Goal: Task Accomplishment & Management: Use online tool/utility

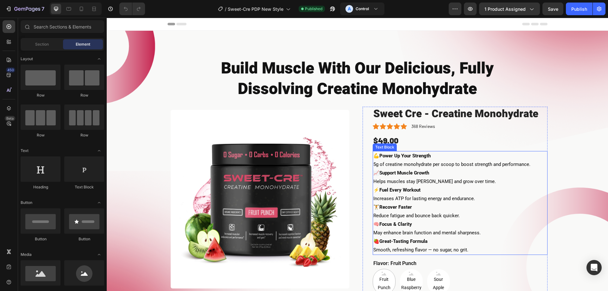
click at [446, 165] on p "💪 Power Up Your Strength 5g of creatine monohydrate per scoop to boost strength…" at bounding box center [460, 160] width 174 height 17
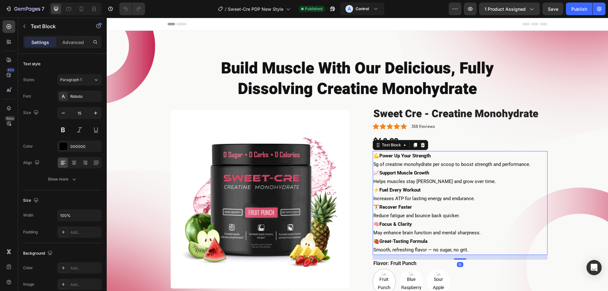
click at [407, 161] on p "💪 Power Up Your Strength 5g of creatine monohydrate per scoop to boost strength…" at bounding box center [460, 160] width 174 height 17
click at [391, 163] on p "💪 Power Up Your Strength 5g of creatine monohydrate per scoop to boost strength…" at bounding box center [460, 160] width 174 height 17
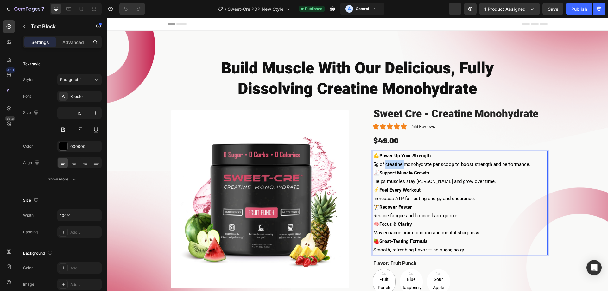
click at [391, 163] on p "💪 Power Up Your Strength 5g of creatine monohydrate per scoop to boost strength…" at bounding box center [460, 160] width 174 height 17
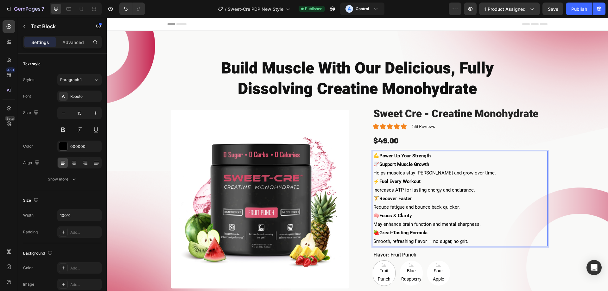
click at [381, 173] on p "📈 Support Muscle Growth Helps muscles stay fuller and grow over time." at bounding box center [460, 168] width 174 height 17
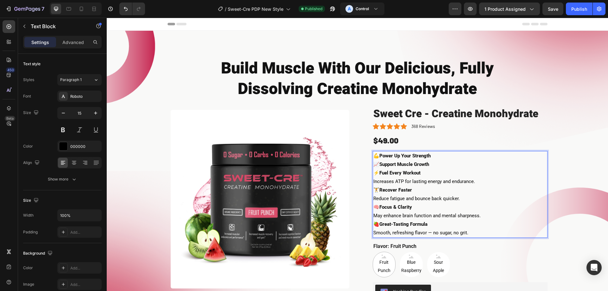
click at [381, 181] on p "⚡️ Fuel Every Workout Increases ATP for lasting energy and endurance." at bounding box center [460, 177] width 174 height 17
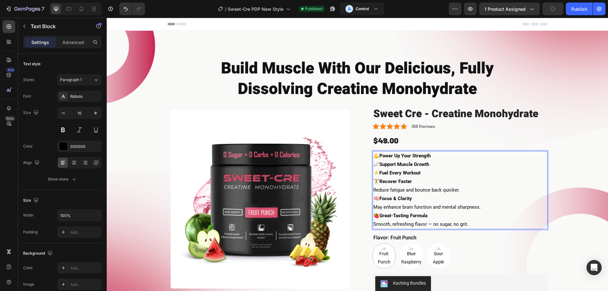
click at [383, 188] on p "🏋️ Recover Faster Reduce fatigue and bounce back quicker." at bounding box center [460, 185] width 174 height 17
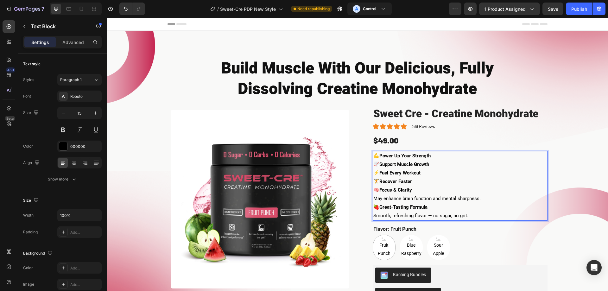
click at [383, 200] on p "🧠 Focus & Clarity May enhance brain function and mental sharpness." at bounding box center [460, 194] width 174 height 17
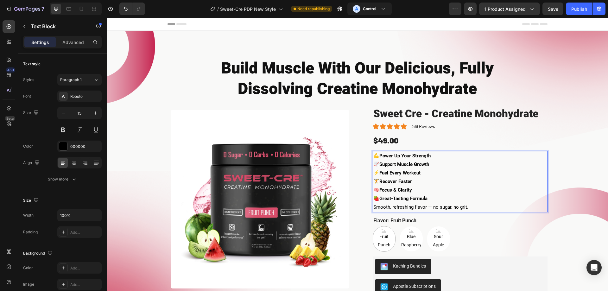
click at [388, 206] on p "🍓 Great-Tasting Formula Smooth, refreshing flavor — no sugar, no grit." at bounding box center [460, 202] width 174 height 17
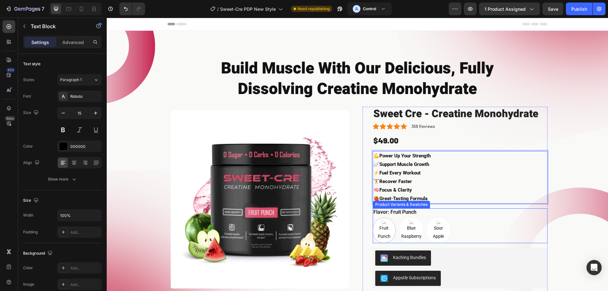
click at [572, 192] on div "Build Muscle With Our Delicious, Fully Dissolving Creatine Monohydrate Heading …" at bounding box center [357, 227] width 492 height 343
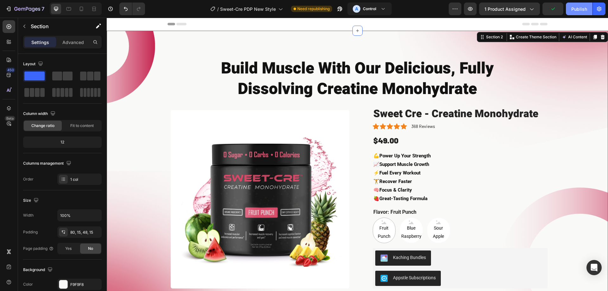
click at [576, 7] on div "Publish" at bounding box center [579, 9] width 16 height 7
click at [380, 10] on div "A Control" at bounding box center [370, 9] width 34 height 8
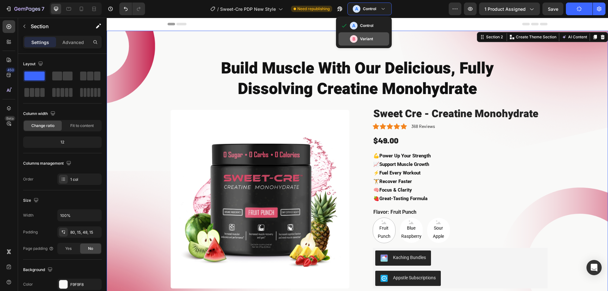
click at [364, 44] on div "B Variant" at bounding box center [364, 38] width 51 height 13
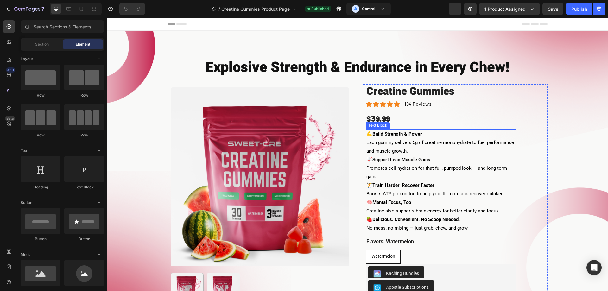
click at [384, 142] on p "💪 Build Strength & Power Each gummy delivers 5g of creatine monohydrate to fuel…" at bounding box center [440, 143] width 149 height 26
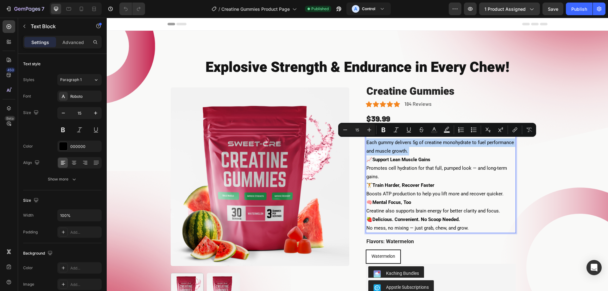
click at [386, 142] on p "💪 Build Strength & Power Each gummy delivers 5g of creatine monohydrate to fuel…" at bounding box center [440, 143] width 149 height 26
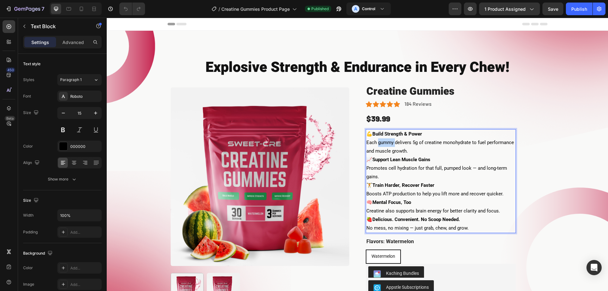
click at [386, 142] on p "💪 Build Strength & Power Each gummy delivers 5g of creatine monohydrate to fuel…" at bounding box center [440, 143] width 149 height 26
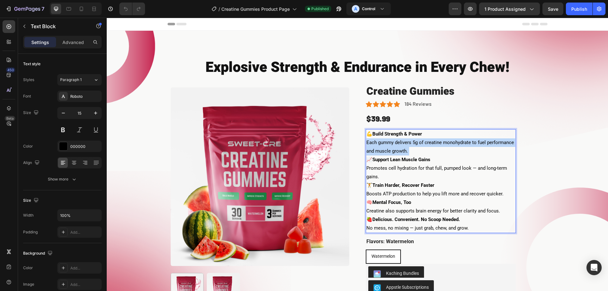
click at [386, 142] on p "💪 Build Strength & Power Each gummy delivers 5g of creatine monohydrate to fuel…" at bounding box center [440, 143] width 149 height 26
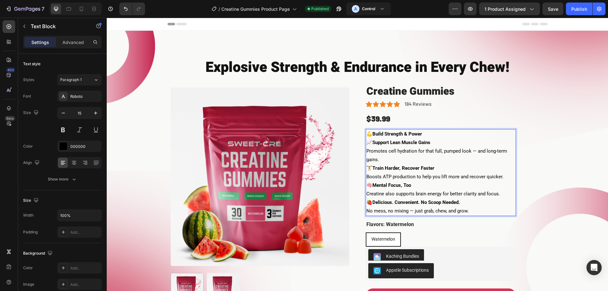
click at [388, 146] on p "📈 Support Lean Muscle Gains Promotes cell hydration for that full, pumped look …" at bounding box center [440, 151] width 149 height 26
click at [384, 151] on p "📈 Support Lean Muscle Gains Promotes cell hydration for that full, pumped look …" at bounding box center [440, 151] width 149 height 26
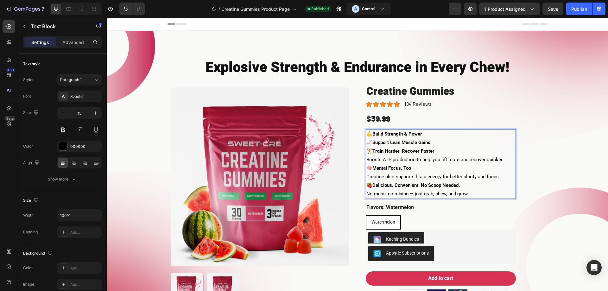
click at [390, 158] on p "🏋️ Train Harder, Recover Faster Boosts ATP production to help you lift more and…" at bounding box center [440, 155] width 149 height 17
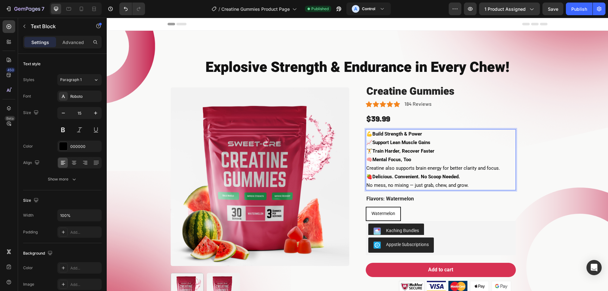
click at [388, 170] on p "🧠 Mental Focus, Too Creatine also supports brain energy for better clarity and …" at bounding box center [440, 164] width 149 height 17
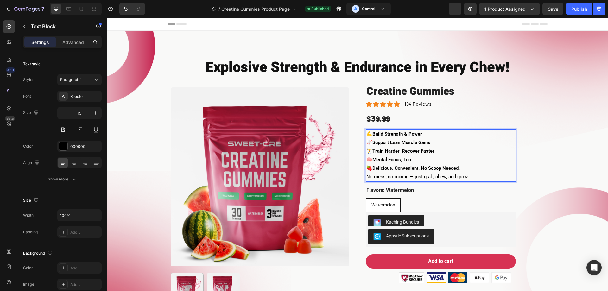
click at [388, 180] on p "🍓 Delicious. Convenient. No Scoop Needed. No mess, no mixing — just grab, chew,…" at bounding box center [440, 172] width 149 height 17
click at [387, 179] on p "🍓 Delicious. Convenient. No Scoop Needed. No mess, no mixing — just grab, chew,…" at bounding box center [440, 172] width 149 height 17
click at [387, 178] on p "🍓 Delicious. Convenient. No Scoop Needed. No mess, no mixing — just grab, chew,…" at bounding box center [440, 172] width 149 height 17
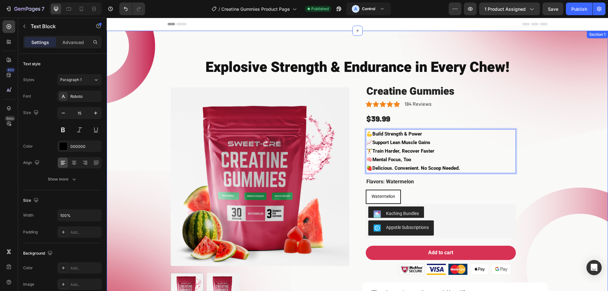
click at [569, 164] on div "Explosive Strength & Endurance in Every Chew! Heading Row Row Product Images Be…" at bounding box center [357, 219] width 492 height 326
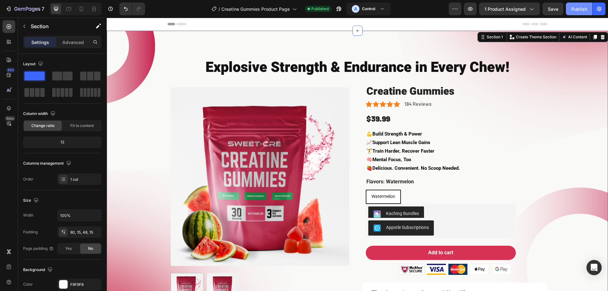
click at [575, 12] on div "Publish" at bounding box center [579, 9] width 16 height 7
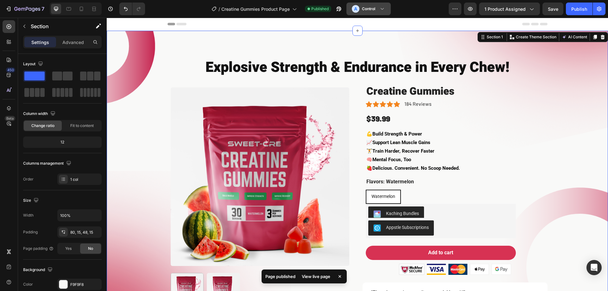
click at [361, 5] on button "A Control" at bounding box center [368, 9] width 44 height 13
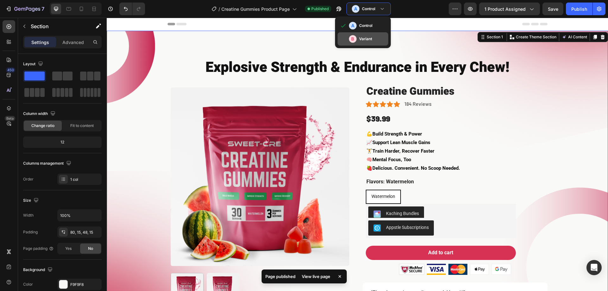
click at [360, 41] on h3 "Variant" at bounding box center [365, 39] width 13 height 6
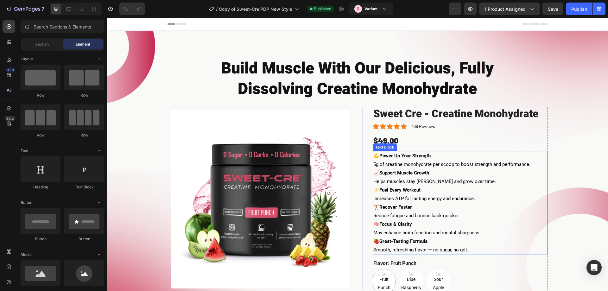
click at [427, 166] on p "💪 Power Up Your Strength 5g of creatine monohydrate per scoop to boost strength…" at bounding box center [460, 160] width 174 height 17
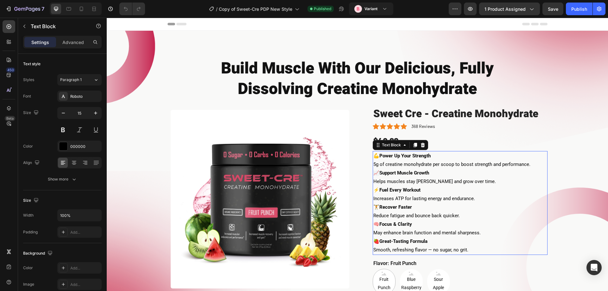
click at [427, 166] on p "💪 Power Up Your Strength 5g of creatine monohydrate per scoop to boost strength…" at bounding box center [460, 160] width 174 height 17
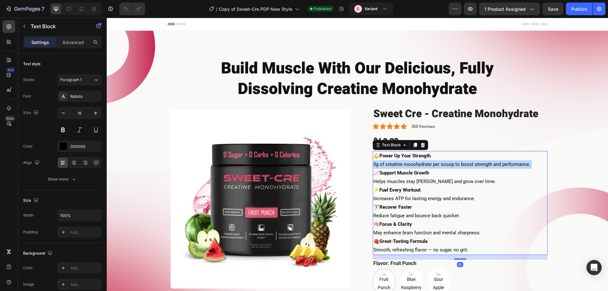
click at [427, 166] on p "💪 Power Up Your Strength 5g of creatine monohydrate per scoop to boost strength…" at bounding box center [460, 160] width 174 height 17
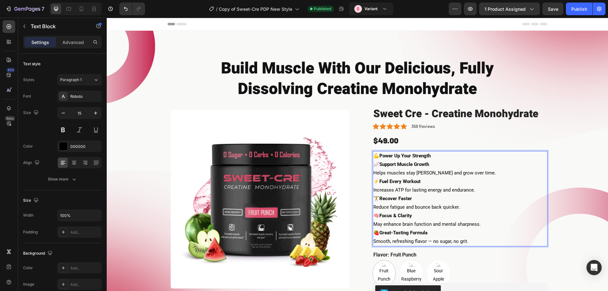
click at [414, 174] on p "📈 Support Muscle Growth Helps muscles stay fuller and grow over time." at bounding box center [460, 168] width 174 height 17
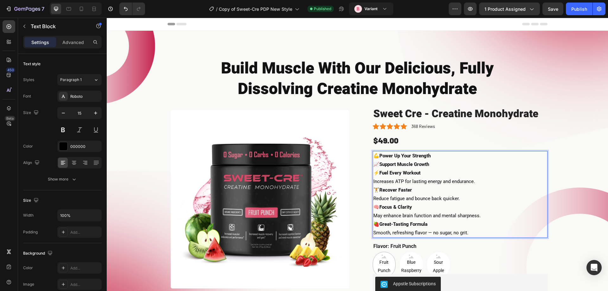
click at [413, 181] on p "⚡️ Fuel Every Workout Increases ATP for lasting energy and endurance." at bounding box center [460, 177] width 174 height 17
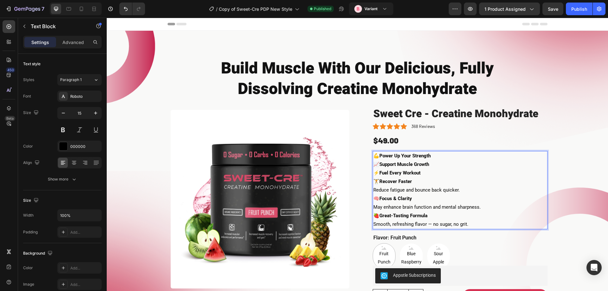
click at [413, 192] on p "🏋️ Recover Faster Reduce fatigue and bounce back quicker." at bounding box center [460, 185] width 174 height 17
click at [413, 191] on p "🏋️ Recover Faster Reduce fatigue and bounce back quicker." at bounding box center [460, 185] width 174 height 17
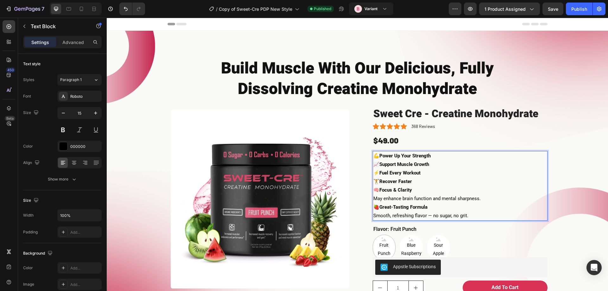
click at [415, 197] on p "🧠 Focus & Clarity May enhance brain function and mental sharpness." at bounding box center [460, 194] width 174 height 17
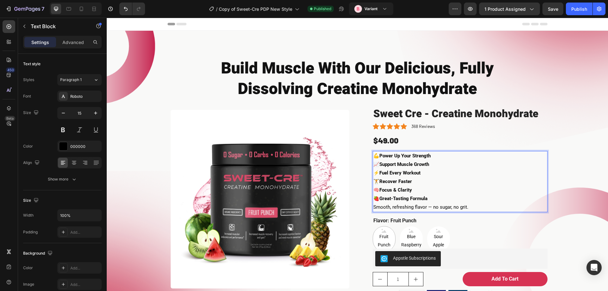
click at [423, 206] on p "🍓 Great-Tasting Formula Smooth, refreshing flavor — no sugar, no grit." at bounding box center [460, 202] width 174 height 17
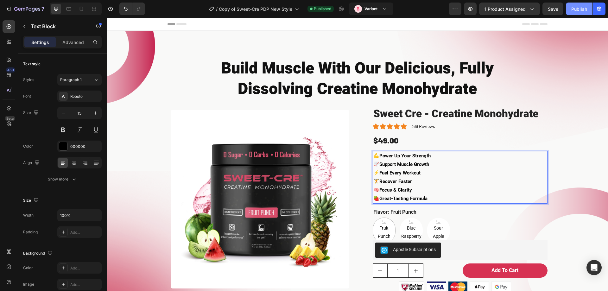
click at [581, 7] on div "Publish" at bounding box center [579, 9] width 16 height 7
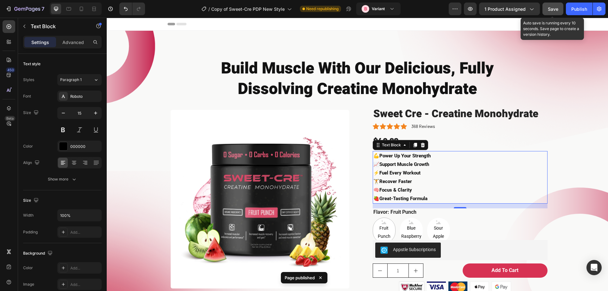
click at [546, 9] on button "Save" at bounding box center [553, 9] width 21 height 13
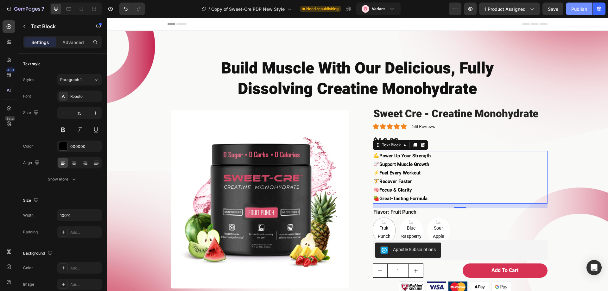
click at [575, 4] on button "Publish" at bounding box center [579, 9] width 27 height 13
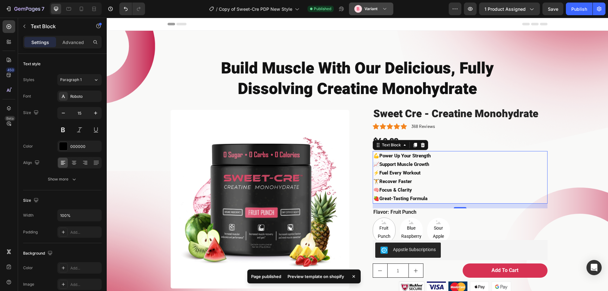
click at [378, 9] on div "B Variant" at bounding box center [367, 9] width 26 height 8
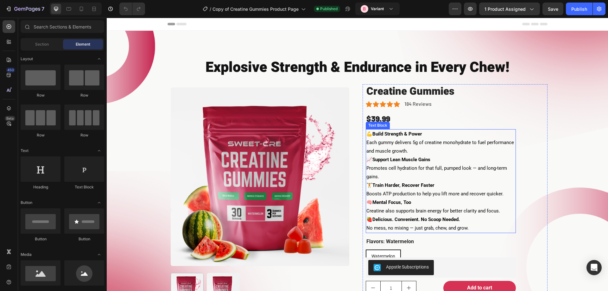
click at [413, 146] on p "💪 Build Strength & Power Each gummy delivers 5g of creatine monohydrate to fuel…" at bounding box center [440, 143] width 149 height 26
click at [413, 145] on p "💪 Build Strength & Power Each gummy delivers 5g of creatine monohydrate to fuel…" at bounding box center [440, 143] width 149 height 26
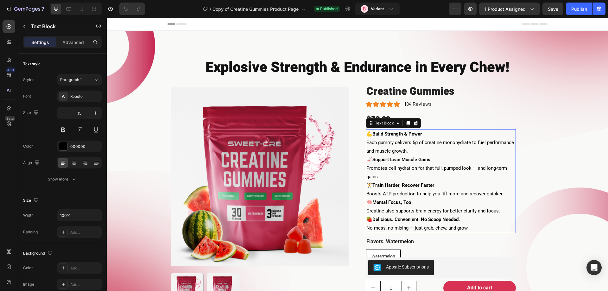
click at [413, 145] on p "💪 Build Strength & Power Each gummy delivers 5g of creatine monohydrate to fuel…" at bounding box center [440, 143] width 149 height 26
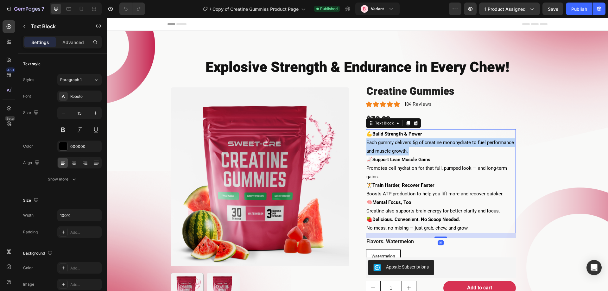
click at [413, 145] on p "💪 Build Strength & Power Each gummy delivers 5g of creatine monohydrate to fuel…" at bounding box center [440, 143] width 149 height 26
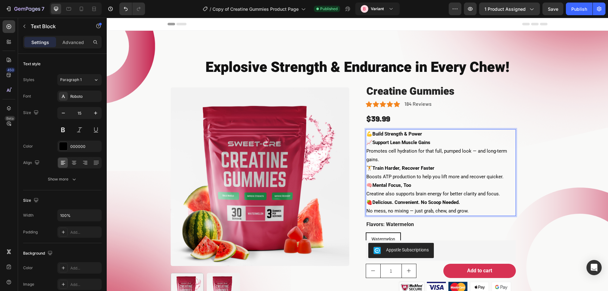
click at [399, 152] on p "📈 Support Lean Muscle Gains Promotes cell hydration for that full, pumped look …" at bounding box center [440, 151] width 149 height 26
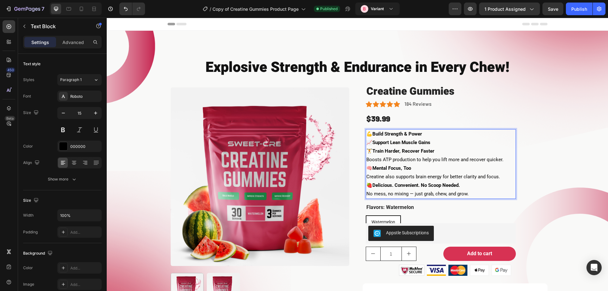
click at [405, 159] on p "🏋️ Train Harder, Recover Faster Boosts ATP production to help you lift more and…" at bounding box center [440, 155] width 149 height 17
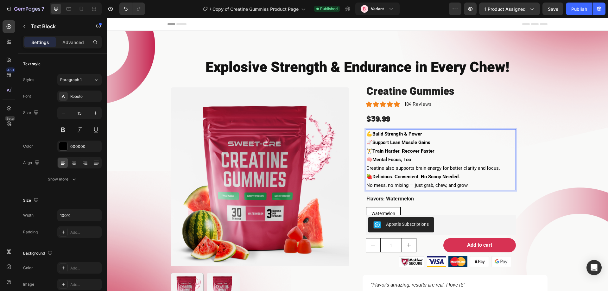
click at [408, 171] on p "🧠 Mental Focus, Too Creatine also supports brain energy for better clarity and …" at bounding box center [440, 164] width 149 height 17
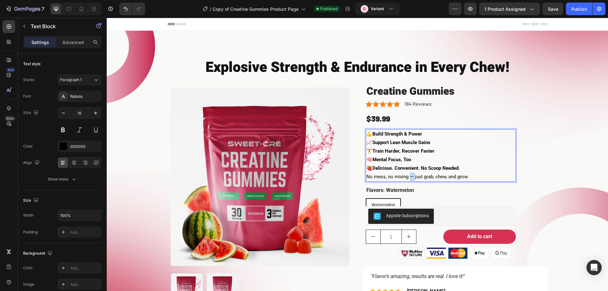
click at [408, 179] on p "🍓 Delicious. Convenient. No Scoop Needed. No mess, no mixing — just grab, chew,…" at bounding box center [440, 172] width 149 height 17
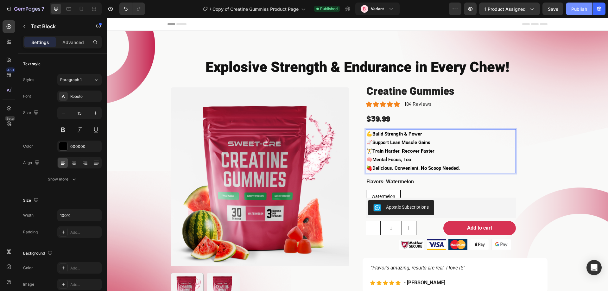
click at [578, 12] on div "Publish" at bounding box center [579, 9] width 16 height 7
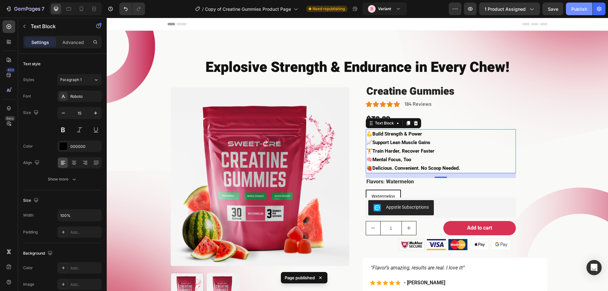
click at [568, 4] on button "Publish" at bounding box center [579, 9] width 27 height 13
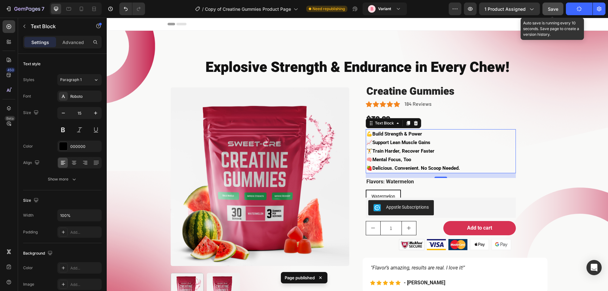
click at [554, 12] on div "Save" at bounding box center [553, 9] width 10 height 7
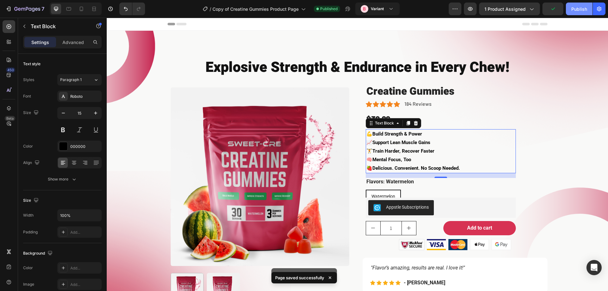
click at [578, 10] on div "Publish" at bounding box center [579, 9] width 16 height 7
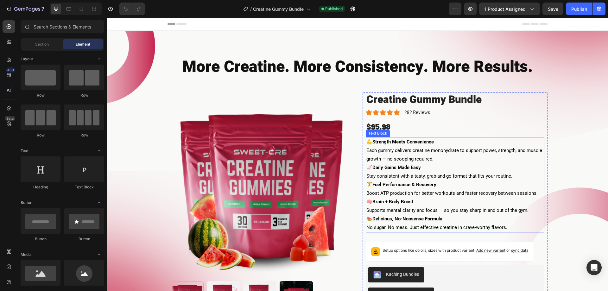
click at [423, 149] on p "💪 Strength Meets Convenience Each gummy delivers creatine monohydrate to suppor…" at bounding box center [454, 151] width 177 height 26
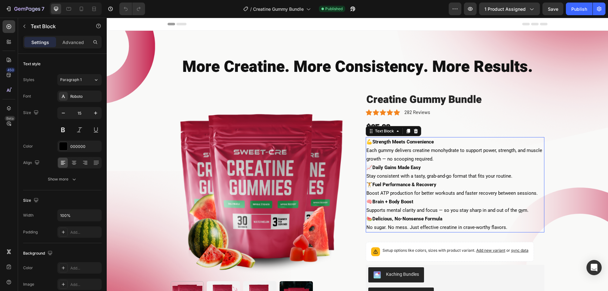
click at [423, 149] on p "💪 Strength Meets Convenience Each gummy delivers creatine monohydrate to suppor…" at bounding box center [454, 151] width 177 height 26
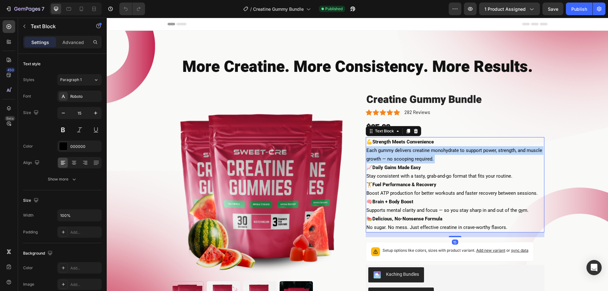
click at [423, 149] on p "💪 Strength Meets Convenience Each gummy delivers creatine monohydrate to suppor…" at bounding box center [454, 151] width 177 height 26
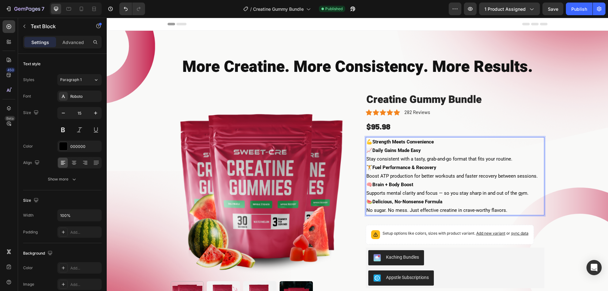
click at [423, 160] on p "📈 Daily Gains Made Easy Stay consistent with a tasty, grab-and-go format that f…" at bounding box center [454, 154] width 177 height 17
click at [423, 159] on p "📈 Daily Gains Made Easy Stay consistent with a tasty, grab-and-go format that f…" at bounding box center [454, 154] width 177 height 17
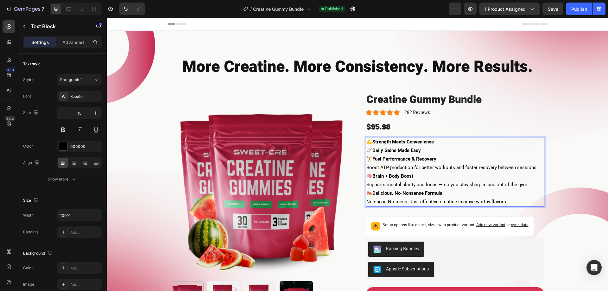
click at [421, 165] on p "🏋️ Fuel Performance & Recovery Boost ATP production for better workouts and fas…" at bounding box center [454, 163] width 177 height 17
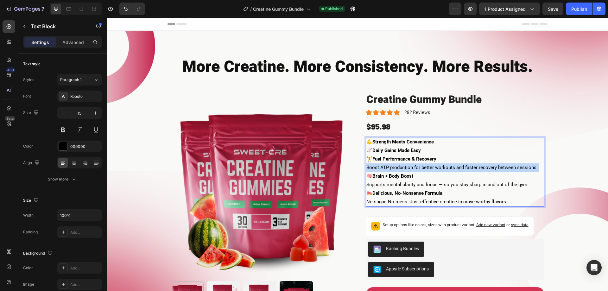
click at [421, 165] on p "🏋️ Fuel Performance & Recovery Boost ATP production for better workouts and fas…" at bounding box center [454, 163] width 177 height 17
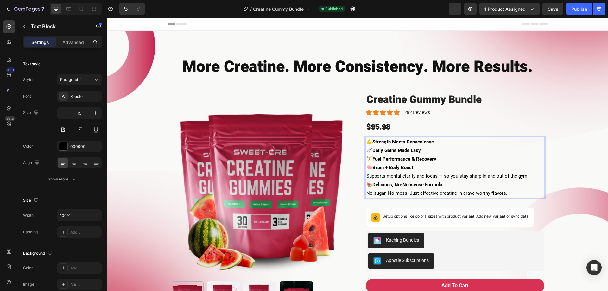
click at [418, 173] on p "🧠 Brain + Body Boost Supports mental clarity and focus — so you stay sharp in a…" at bounding box center [454, 171] width 177 height 17
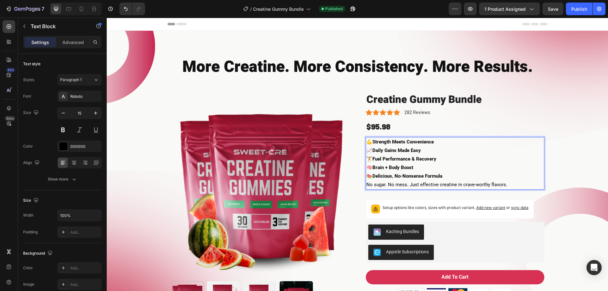
click at [419, 182] on p "🍉 Delicious, No-Nonsense Formula No sugar. No mess. Just effective creatine in …" at bounding box center [454, 180] width 177 height 17
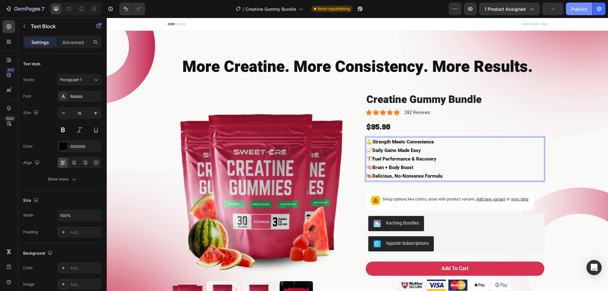
click at [582, 9] on div "Publish" at bounding box center [579, 9] width 16 height 7
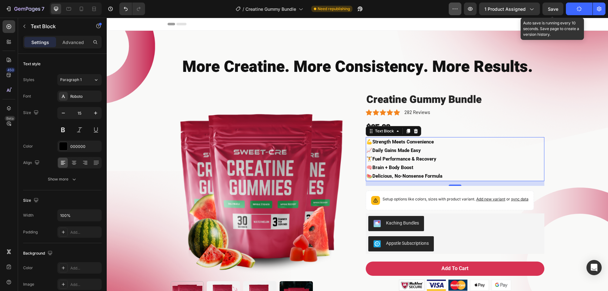
drag, startPoint x: 551, startPoint y: 11, endPoint x: 461, endPoint y: 10, distance: 89.9
click at [551, 10] on span "Save" at bounding box center [553, 8] width 10 height 5
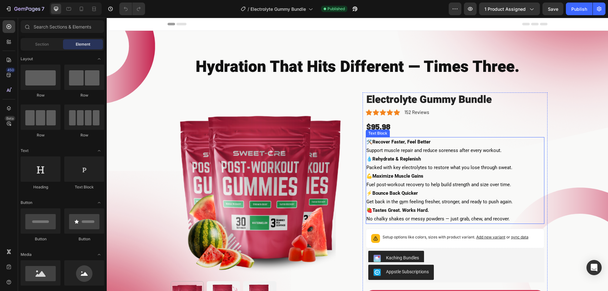
click at [430, 152] on p "🛠️ Recover Faster, Feel Better Support muscle repair and reduce soreness after …" at bounding box center [454, 146] width 177 height 17
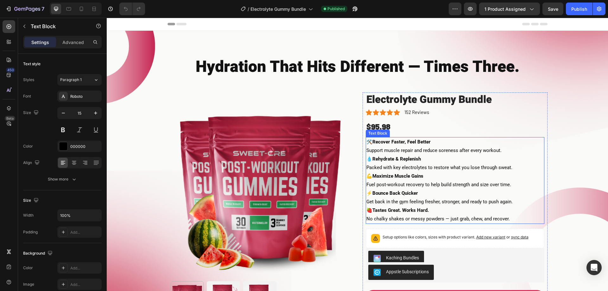
click at [430, 152] on p "🛠️ Recover Faster, Feel Better Support muscle repair and reduce soreness after …" at bounding box center [454, 146] width 177 height 17
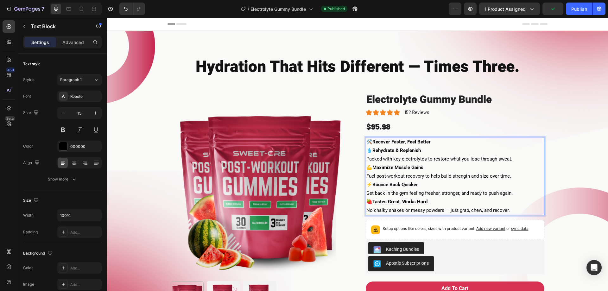
click at [428, 157] on p "💧 Rehydrate & Replenish Packed with key electrolytes to restore what you lose t…" at bounding box center [454, 154] width 177 height 17
click at [429, 158] on p "💧 Rehydrate & Replenish Packed with key electrolytes to restore what you lose t…" at bounding box center [454, 154] width 177 height 17
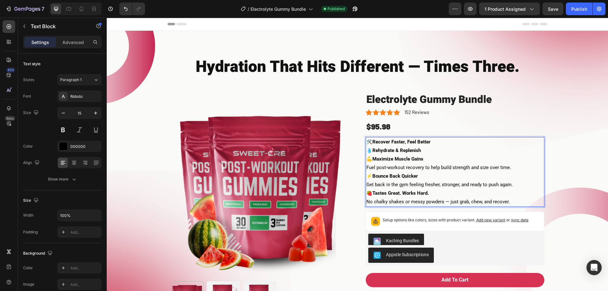
click at [428, 170] on p "💪 Maximize Muscle Gains Fuel post-workout recovery to help build strength and s…" at bounding box center [454, 163] width 177 height 17
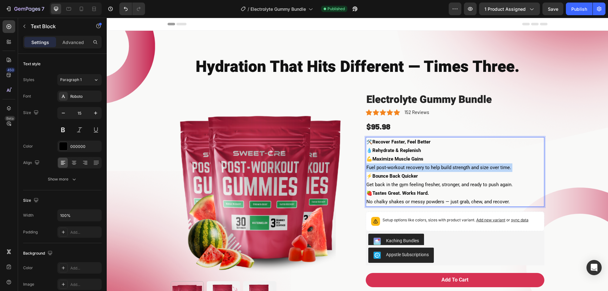
click at [428, 170] on p "💪 Maximize Muscle Gains Fuel post-workout recovery to help build strength and s…" at bounding box center [454, 163] width 177 height 17
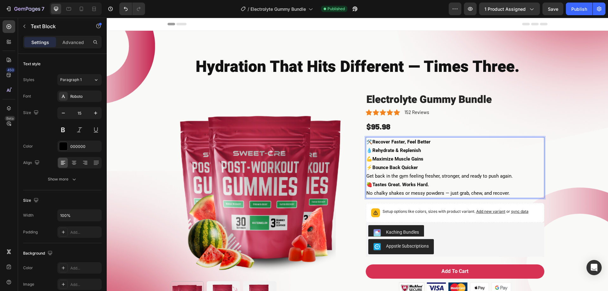
click at [428, 177] on p "⚡️ Bounce Back Quicker Get back in the gym feeling fresher, stronger, and ready…" at bounding box center [454, 171] width 177 height 17
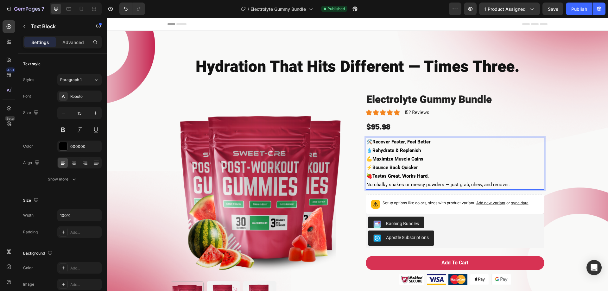
click at [430, 183] on p "🍓 Tastes Great. Works Hard. No chalky shakes or messy powders — just grab, chew…" at bounding box center [454, 180] width 177 height 17
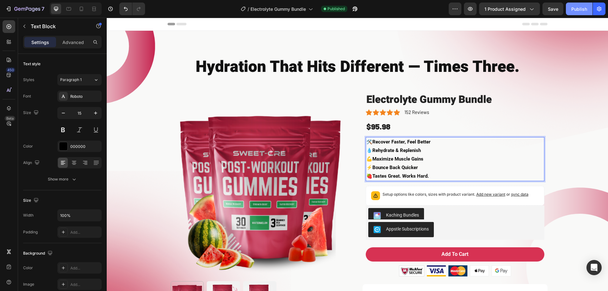
click at [574, 11] on div "Publish" at bounding box center [579, 9] width 16 height 7
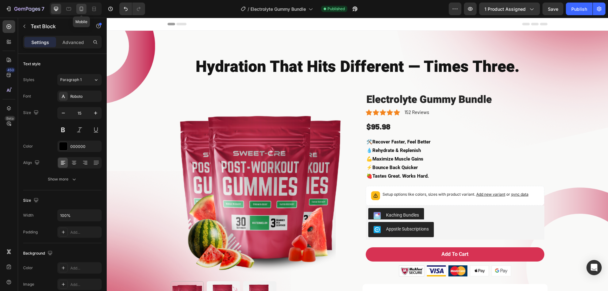
click at [84, 10] on icon at bounding box center [81, 9] width 6 height 6
type input "14"
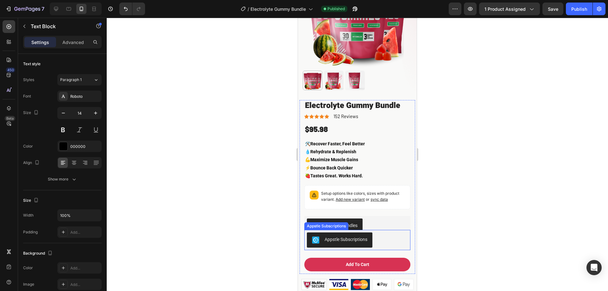
scroll to position [120, 0]
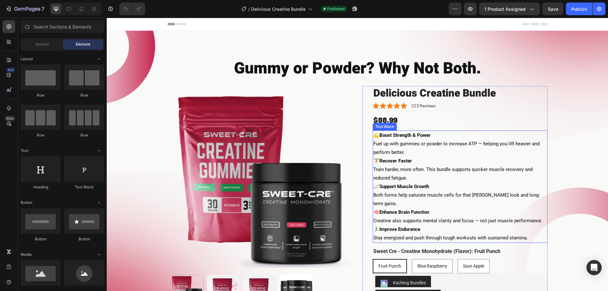
click at [411, 146] on p "💪 Boost Strength & Power Fuel up with gummies or powder to increase ATP — helpi…" at bounding box center [460, 144] width 174 height 26
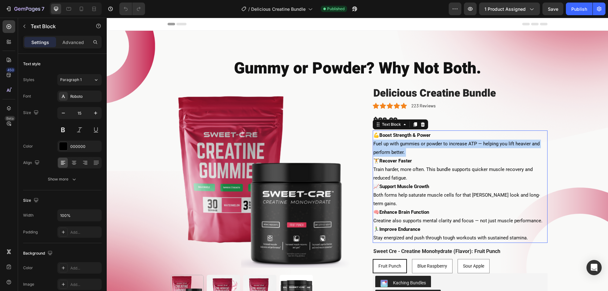
click at [411, 146] on p "💪 Boost Strength & Power Fuel up with gummies or powder to increase ATP — helpi…" at bounding box center [460, 144] width 174 height 26
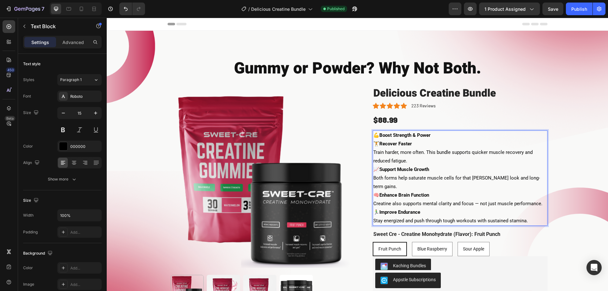
click at [405, 157] on p "🏋️ Recover Faster Train harder, more often. This bundle supports quicker muscle…" at bounding box center [460, 153] width 174 height 26
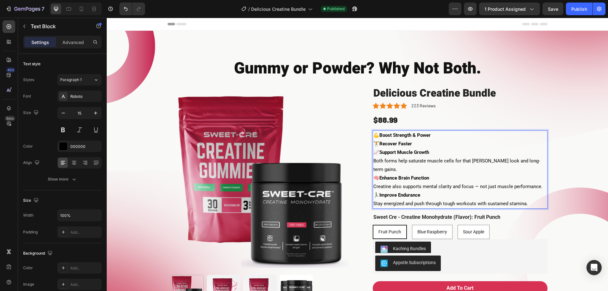
click at [412, 161] on p "📈 Support Muscle Growth Both forms help saturate muscle cells for that [PERSON_…" at bounding box center [460, 161] width 174 height 26
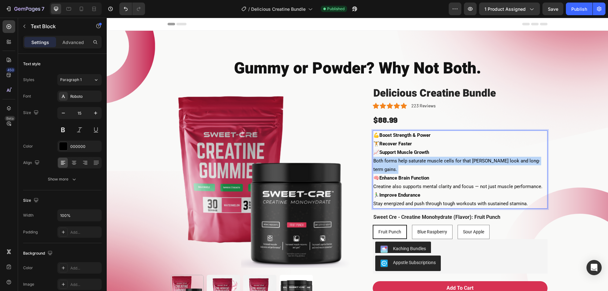
click at [412, 161] on p "📈 Support Muscle Growth Both forms help saturate muscle cells for that [PERSON_…" at bounding box center [460, 161] width 174 height 26
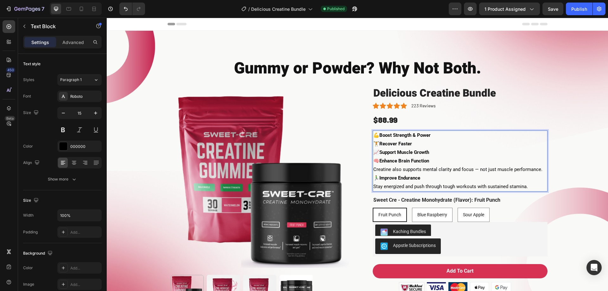
click at [413, 170] on p "🧠 Enhance Brain Function Creatine also supports mental clarity and focus — not …" at bounding box center [460, 165] width 174 height 17
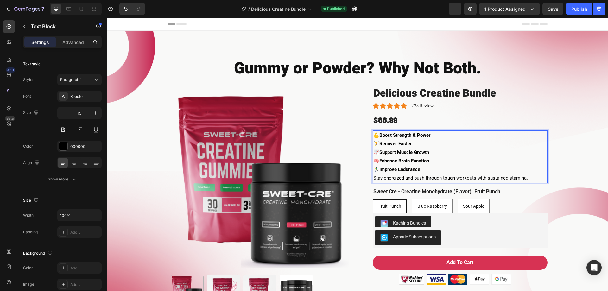
click at [408, 176] on p "🏃‍♂️ Improve Endurance Stay energized and push through tough workouts with sust…" at bounding box center [460, 173] width 174 height 17
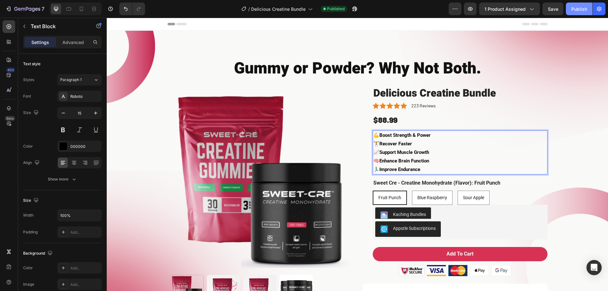
click at [579, 10] on div "Publish" at bounding box center [579, 9] width 16 height 7
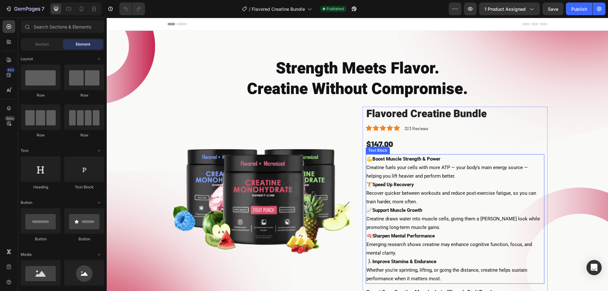
click at [402, 176] on p "💪 Boost Muscle Strength & Power Creatine fuels your cells with more ATP — your …" at bounding box center [454, 168] width 177 height 26
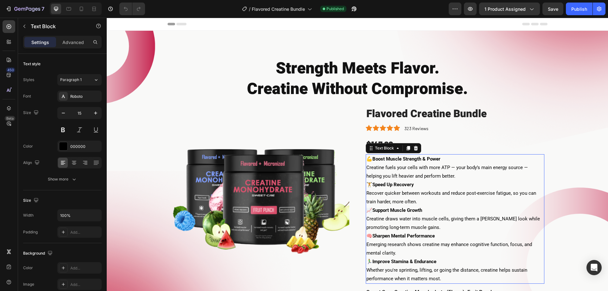
click at [402, 176] on p "💪 Boost Muscle Strength & Power Creatine fuels your cells with more ATP — your …" at bounding box center [454, 168] width 177 height 26
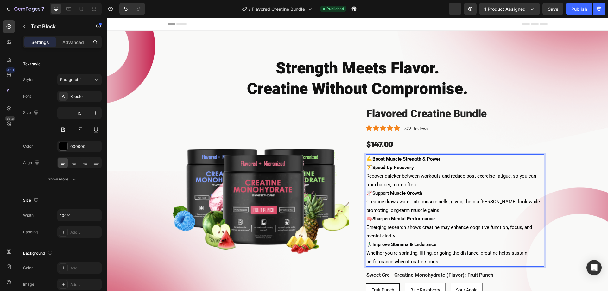
click at [404, 181] on p "🏋️ Speed Up Recovery Recover quicker between workouts and reduce post-exercise …" at bounding box center [454, 176] width 177 height 26
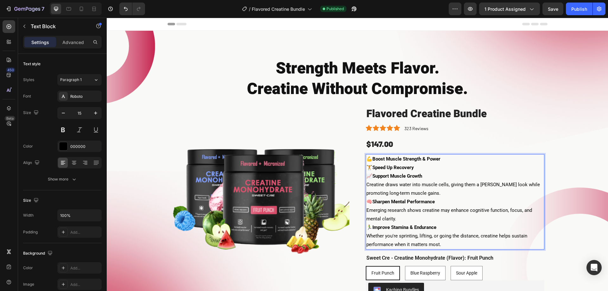
click at [407, 186] on p "📈 Support Muscle Growth Creatine draws water into muscle cells, giving them a f…" at bounding box center [454, 185] width 177 height 26
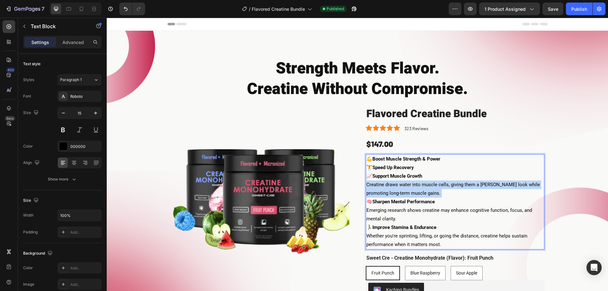
click at [407, 186] on p "📈 Support Muscle Growth Creatine draws water into muscle cells, giving them a f…" at bounding box center [454, 185] width 177 height 26
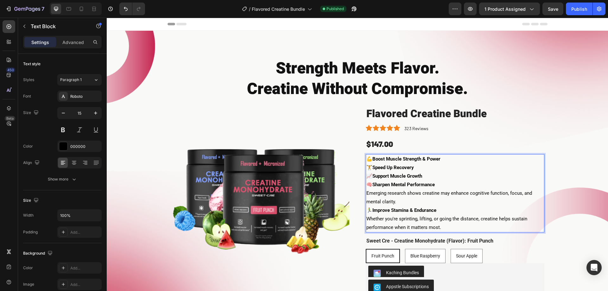
click at [406, 192] on p "🧠 Sharpen Mental Performance Emerging research shows creatine may enhance cogni…" at bounding box center [454, 194] width 177 height 26
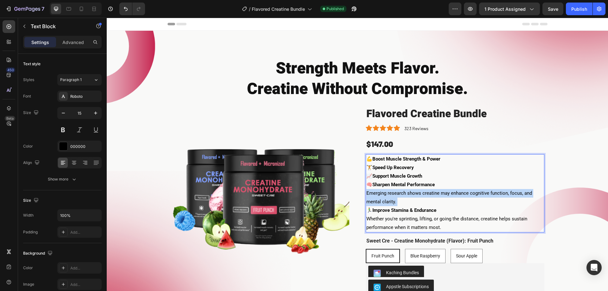
click at [406, 193] on p "🧠 Sharpen Mental Performance Emerging research shows creatine may enhance cogni…" at bounding box center [454, 194] width 177 height 26
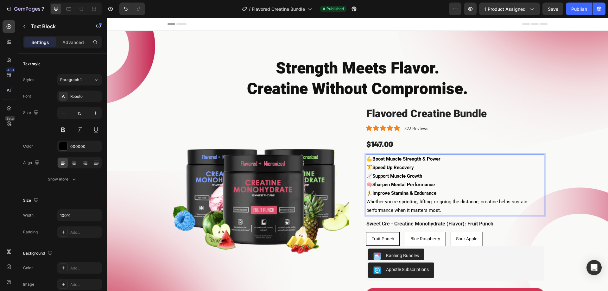
click at [408, 207] on p "🏃‍♂️ Improve Stamina & Endurance Whether you're sprinting, lifting, or going th…" at bounding box center [454, 202] width 177 height 26
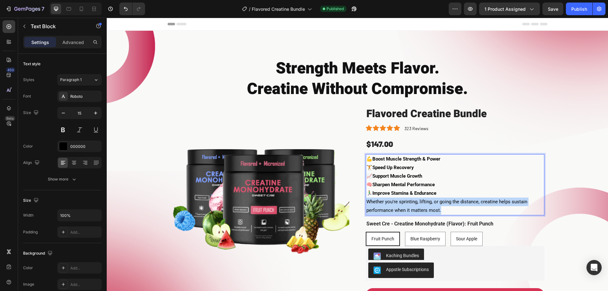
click at [408, 207] on p "🏃‍♂️ Improve Stamina & Endurance Whether you're sprinting, lifting, or going th…" at bounding box center [454, 202] width 177 height 26
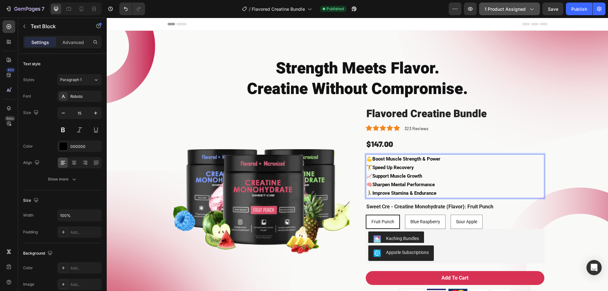
drag, startPoint x: 572, startPoint y: 10, endPoint x: 526, endPoint y: 10, distance: 46.6
click at [572, 10] on div "Publish" at bounding box center [579, 9] width 16 height 7
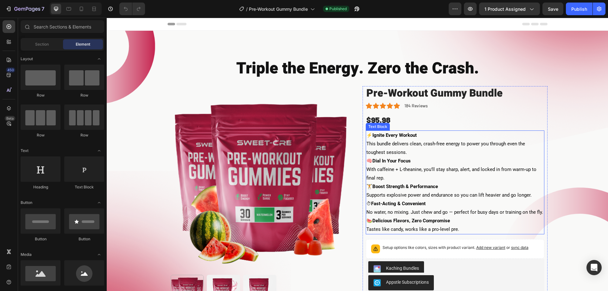
click at [412, 143] on p "⚡️ Ignite Every Workout This bundle delivers clean, crash-free energy to power …" at bounding box center [454, 144] width 177 height 26
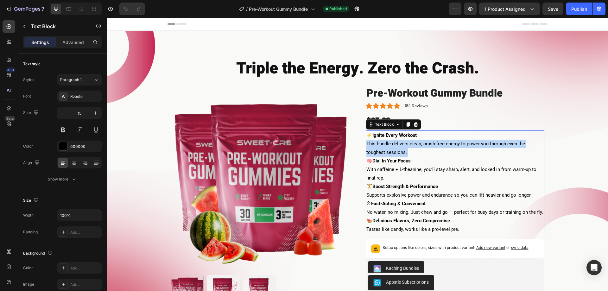
click at [412, 143] on p "⚡️ Ignite Every Workout This bundle delivers clean, crash-free energy to power …" at bounding box center [454, 144] width 177 height 26
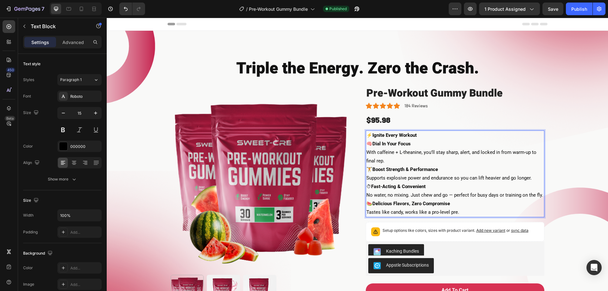
click at [407, 155] on p "🧠 Dial In Your Focus With caffeine + L-theanine, you’ll stay sharp, alert, and …" at bounding box center [454, 153] width 177 height 26
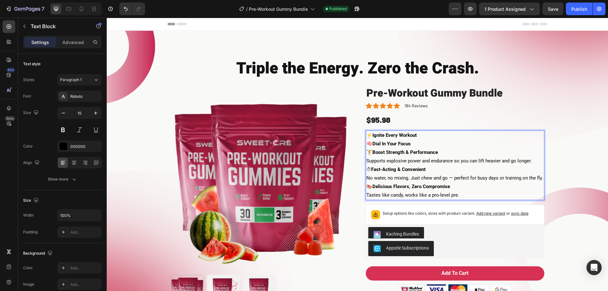
click at [420, 162] on p "🏋️ Boost Strength & Performance Supports explosive power and endurance so you c…" at bounding box center [454, 156] width 177 height 17
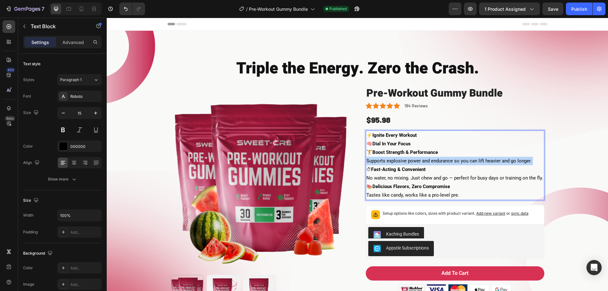
click at [420, 162] on p "🏋️ Boost Strength & Performance Supports explosive power and endurance so you c…" at bounding box center [454, 156] width 177 height 17
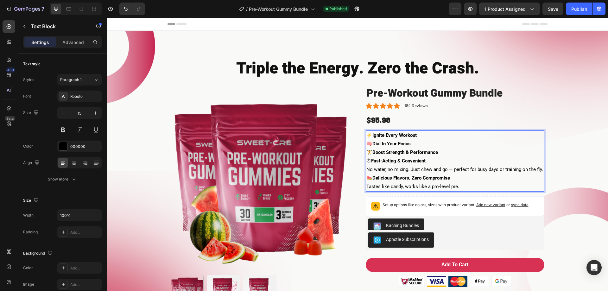
click at [421, 171] on p "⏱ Fast-Acting & Convenient No water, no mixing. Just chew and go — perfect for …" at bounding box center [454, 165] width 177 height 17
click at [430, 187] on p "🍉 Delicious Flavors, Zero Compromise Tastes like candy, works like a pro-level …" at bounding box center [454, 182] width 177 height 17
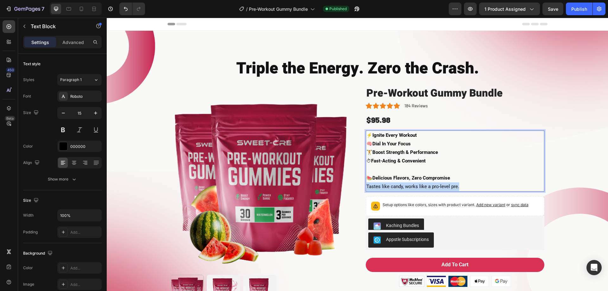
click at [430, 187] on p "🍉 Delicious Flavors, Zero Compromise Tastes like candy, works like a pro-level …" at bounding box center [454, 182] width 177 height 17
click at [391, 170] on p "⏱ Fast-Acting & Convenient" at bounding box center [454, 165] width 177 height 17
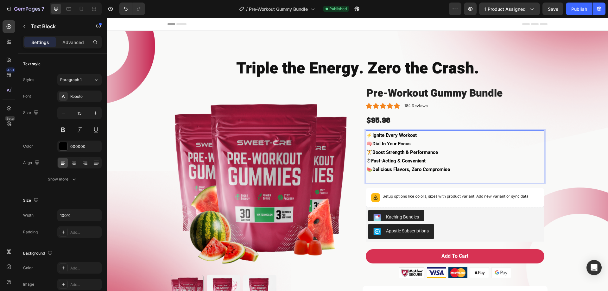
click at [389, 178] on p "🍉 Delicious Flavors, Zero Compromise" at bounding box center [454, 173] width 177 height 17
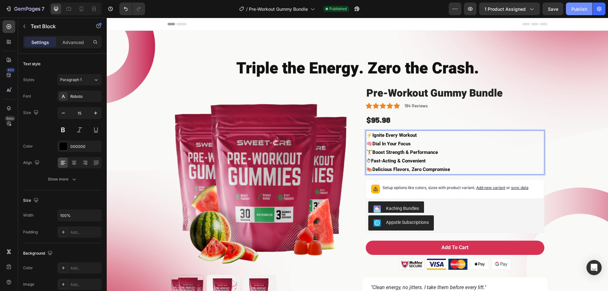
click at [569, 13] on button "Publish" at bounding box center [579, 9] width 27 height 13
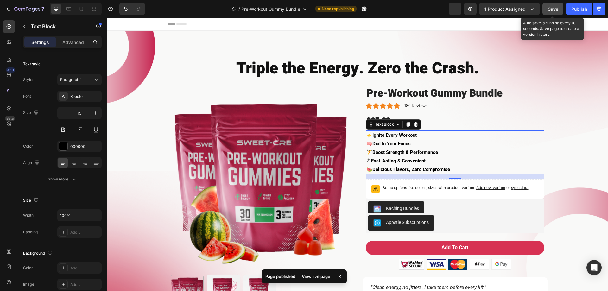
click at [549, 14] on button "Save" at bounding box center [553, 9] width 21 height 13
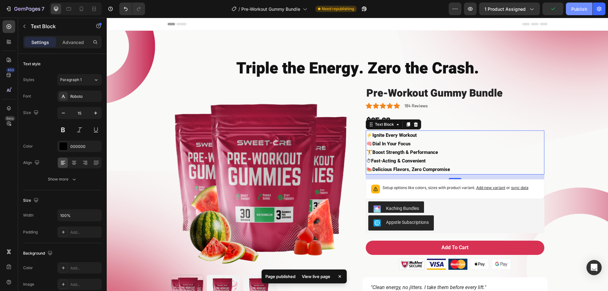
click at [576, 12] on div "Publish" at bounding box center [579, 9] width 16 height 7
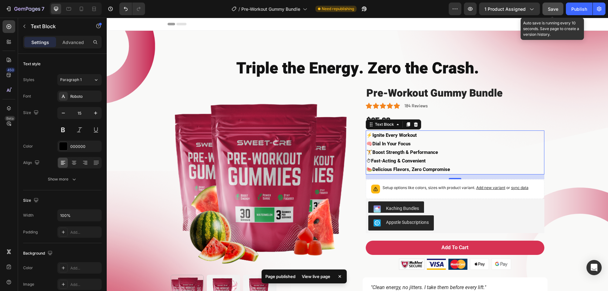
click at [552, 10] on span "Save" at bounding box center [553, 8] width 10 height 5
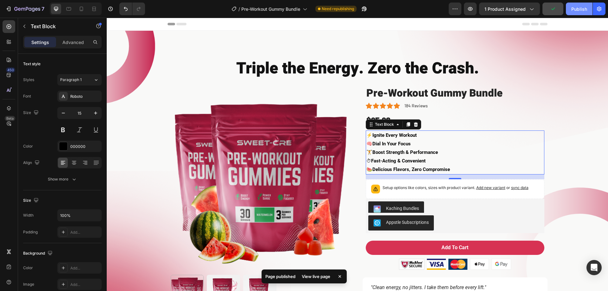
click at [575, 11] on div "Publish" at bounding box center [579, 9] width 16 height 7
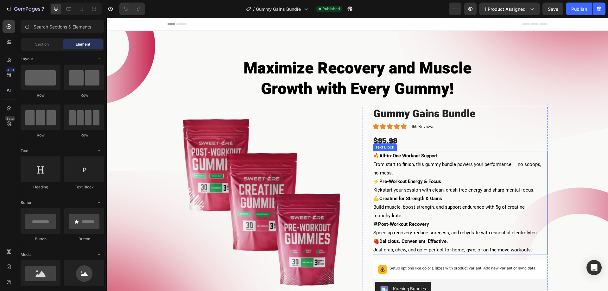
click at [411, 167] on p "🔥 All-in-One Workout Support From start to finish, this gummy bundle powers you…" at bounding box center [460, 165] width 174 height 26
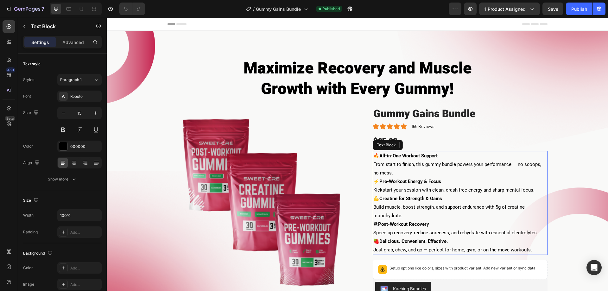
click at [411, 167] on p "🔥 All-in-One Workout Support From start to finish, this gummy bundle powers you…" at bounding box center [460, 165] width 174 height 26
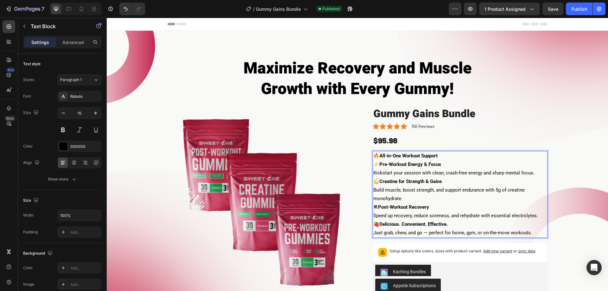
click at [412, 175] on p "⚡️ Pre-Workout Energy & Focus Kickstart your session with clean, crash-free ene…" at bounding box center [460, 168] width 174 height 17
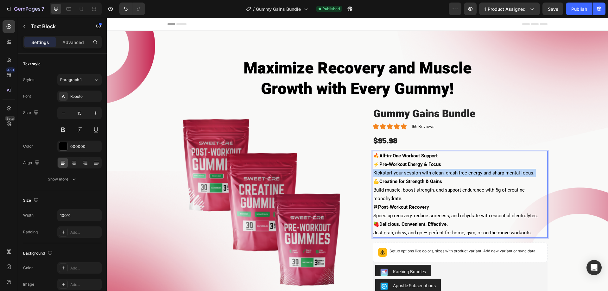
click at [412, 175] on p "⚡️ Pre-Workout Energy & Focus Kickstart your session with clean, crash-free ene…" at bounding box center [460, 168] width 174 height 17
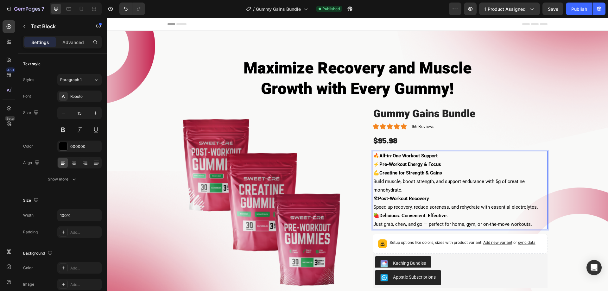
click at [404, 184] on p "💪 Creatine for Strength & Gains Build muscle, boost strength, and support endur…" at bounding box center [460, 182] width 174 height 26
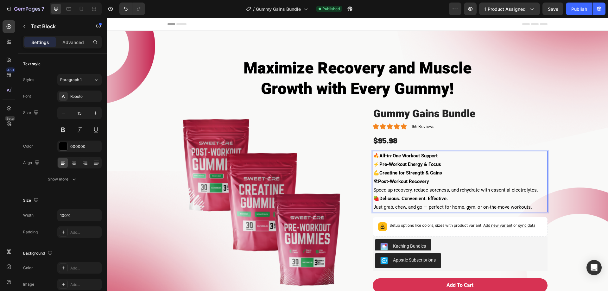
click at [405, 191] on p "🛠 Post-Workout Recovery Speed up recovery, reduce soreness, and rehydrate with …" at bounding box center [460, 185] width 174 height 17
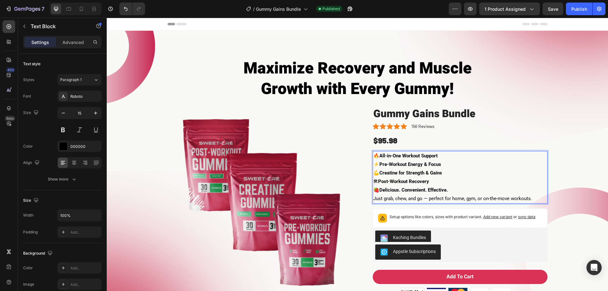
click at [408, 199] on p "🍓 Delicious. Convenient. Effective. Just grab, chew, and go — perfect for home,…" at bounding box center [460, 194] width 174 height 17
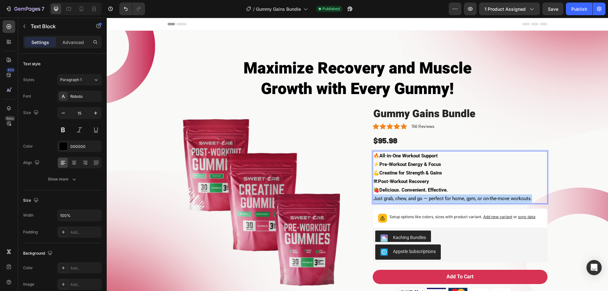
click at [408, 199] on p "🍓 Delicious. Convenient. Effective. Just grab, chew, and go — perfect for home,…" at bounding box center [460, 194] width 174 height 17
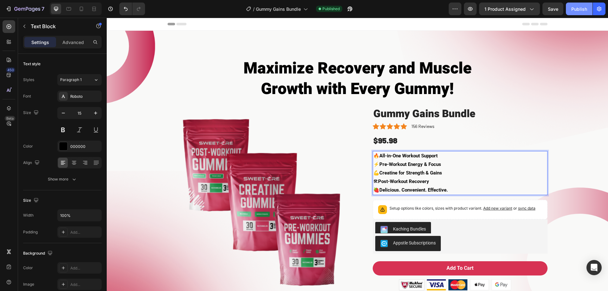
click at [575, 8] on div "Publish" at bounding box center [579, 9] width 16 height 7
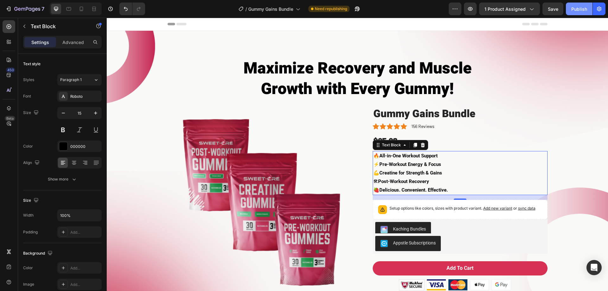
click at [573, 9] on div "Publish" at bounding box center [579, 9] width 16 height 7
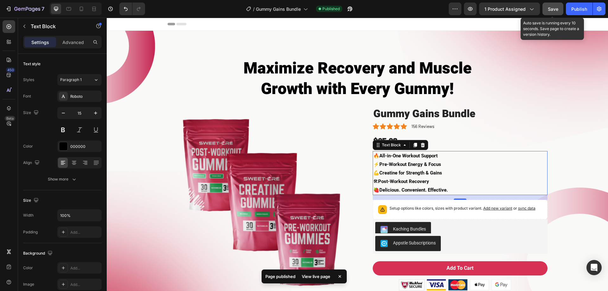
click at [550, 6] on span "Save" at bounding box center [553, 8] width 10 height 5
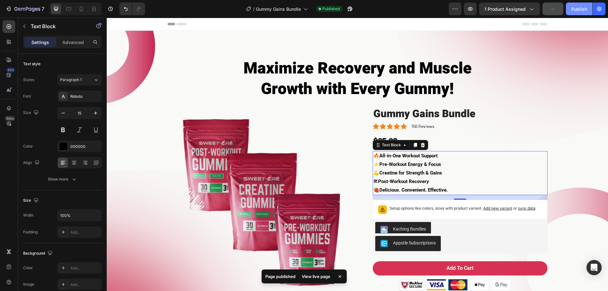
click at [572, 6] on div "Publish" at bounding box center [579, 9] width 16 height 7
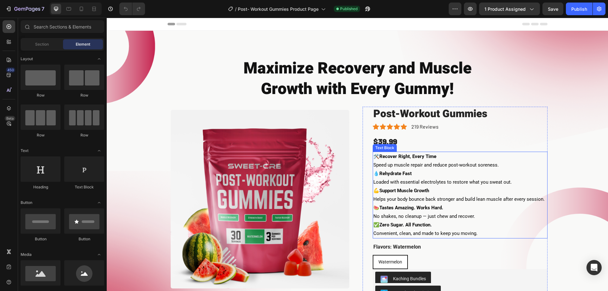
click at [414, 164] on p "🛠️ Recover Right, Every Time Speed up muscle repair and reduce post-workout sor…" at bounding box center [460, 160] width 174 height 17
click at [413, 164] on p "🛠️ Recover Right, Every Time Speed up muscle repair and reduce post-workout sor…" at bounding box center [460, 160] width 174 height 17
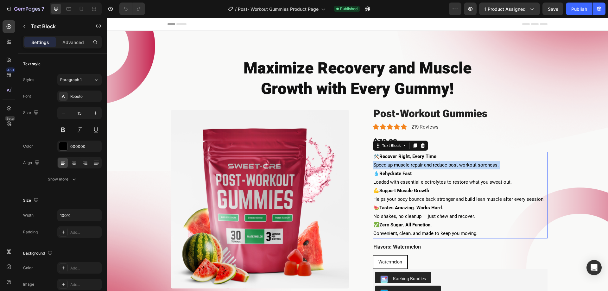
click at [413, 164] on p "🛠️ Recover Right, Every Time Speed up muscle repair and reduce post-workout sor…" at bounding box center [460, 160] width 174 height 17
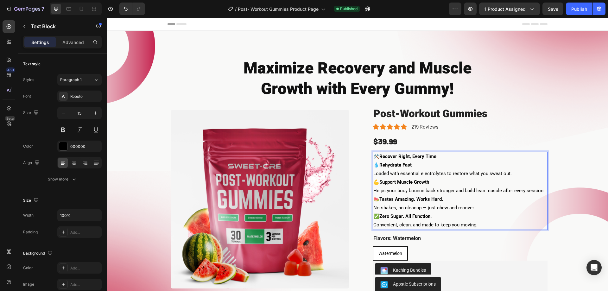
click at [409, 176] on p "💧 Rehydrate Fast Loaded with essential electrolytes to restore what you sweat o…" at bounding box center [460, 169] width 174 height 17
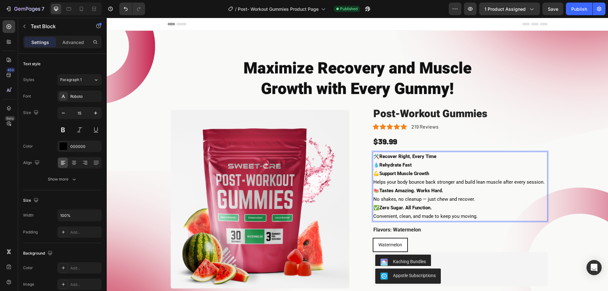
click at [408, 182] on p "💪 Support Muscle Growth Helps your body bounce back stronger and build lean mus…" at bounding box center [460, 177] width 174 height 17
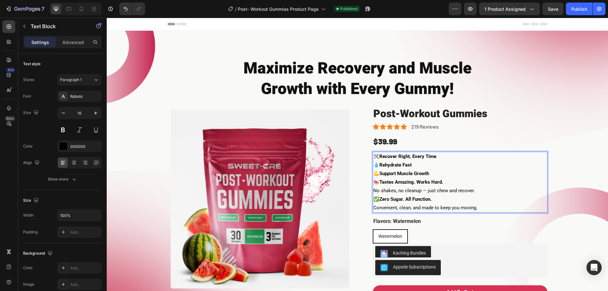
click at [411, 191] on p "🍉 Tastes Amazing. Works Hard. No shakes, no cleanup — just chew and recover." at bounding box center [460, 186] width 174 height 17
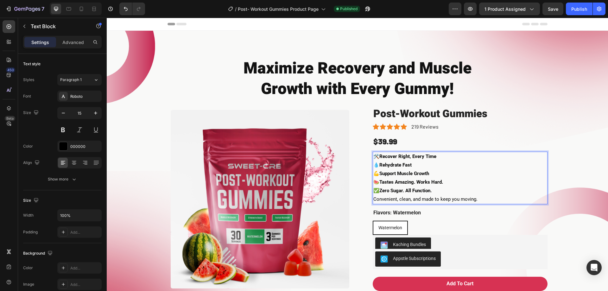
click at [413, 201] on p "✅ Zero Sugar. All Function. Convenient, clean, and made to keep you moving." at bounding box center [460, 195] width 174 height 17
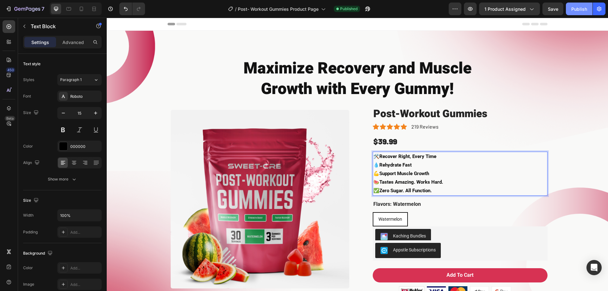
click at [573, 8] on div "Publish" at bounding box center [579, 9] width 16 height 7
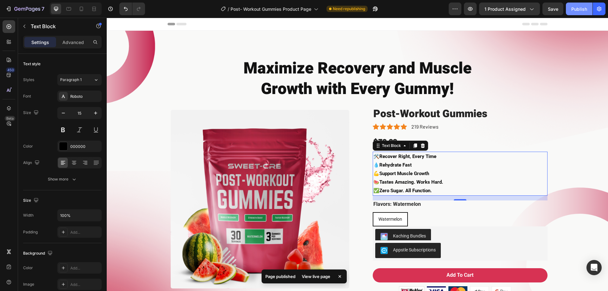
click at [587, 9] on button "Publish" at bounding box center [579, 9] width 27 height 13
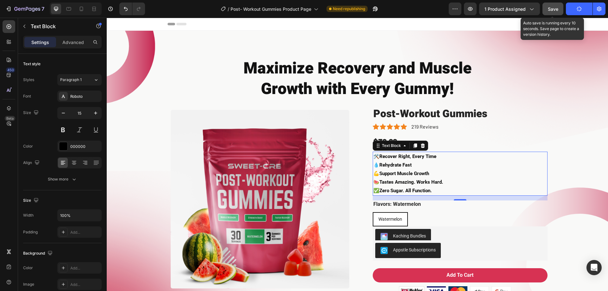
click at [560, 7] on button "Save" at bounding box center [553, 9] width 21 height 13
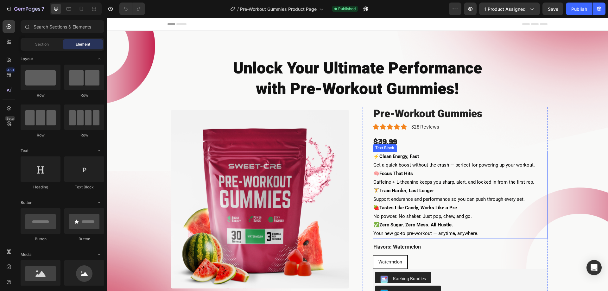
click at [401, 166] on p "⚡️ Clean Energy, Fast Get a quick boost without the crash — perfect for powerin…" at bounding box center [460, 160] width 174 height 17
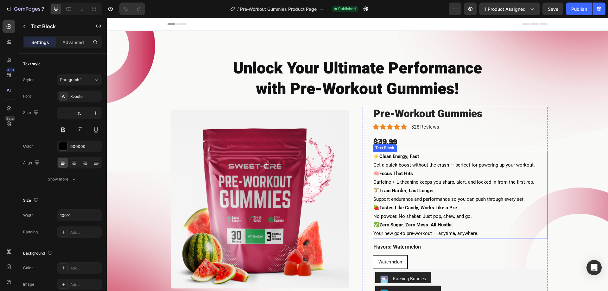
click at [401, 166] on p "⚡️ Clean Energy, Fast Get a quick boost without the crash — perfect for powerin…" at bounding box center [460, 160] width 174 height 17
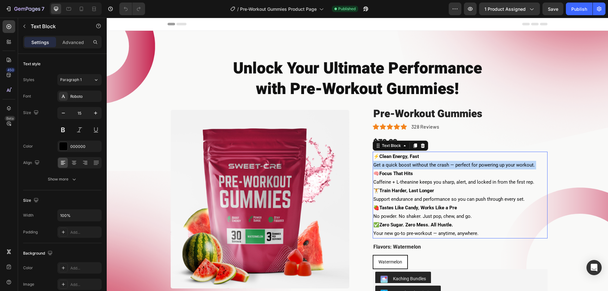
click at [401, 166] on p "⚡️ Clean Energy, Fast Get a quick boost without the crash — perfect for powerin…" at bounding box center [460, 160] width 174 height 17
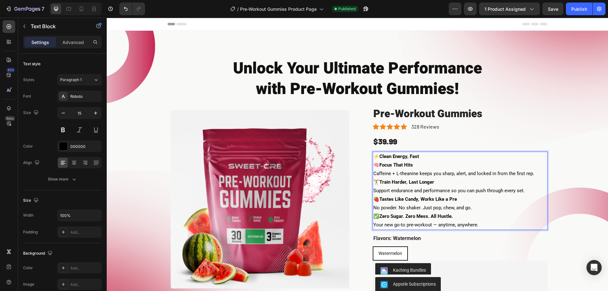
click at [406, 175] on p "🧠 Focus That Hits Caffeine + L-theanine keeps you sharp, alert, and locked in f…" at bounding box center [460, 169] width 174 height 17
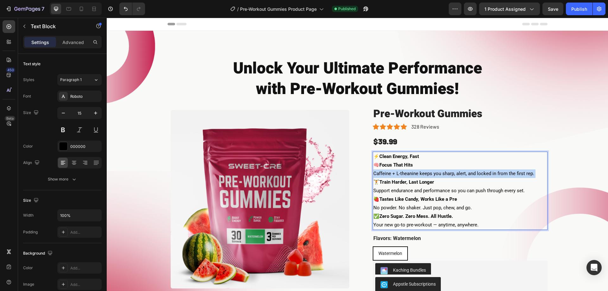
click at [406, 175] on p "🧠 Focus That Hits Caffeine + L-theanine keeps you sharp, alert, and locked in f…" at bounding box center [460, 169] width 174 height 17
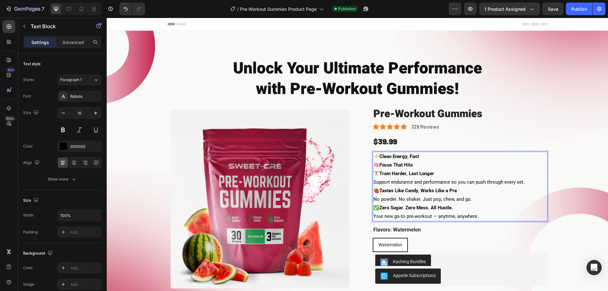
click at [416, 186] on p "🏋️ Train Harder, Last Longer Support endurance and performance so you can push …" at bounding box center [460, 177] width 174 height 17
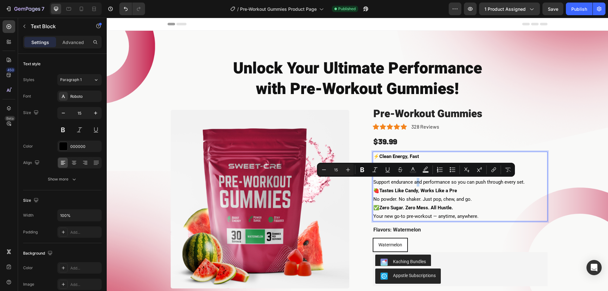
click at [417, 183] on p "🏋️ Train Harder, Last Longer Support endurance and performance so you can push …" at bounding box center [460, 177] width 174 height 17
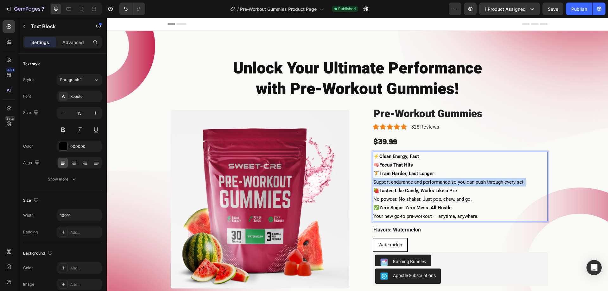
click at [417, 183] on p "🏋️ Train Harder, Last Longer Support endurance and performance so you can push …" at bounding box center [460, 177] width 174 height 17
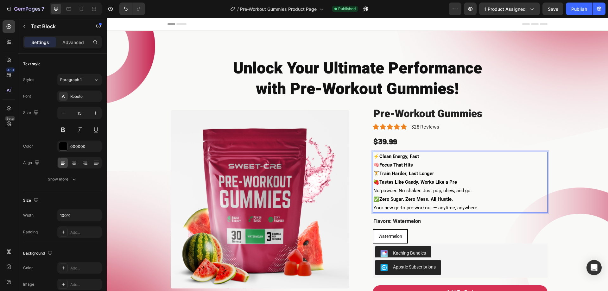
click at [419, 191] on p "🍓 Tastes Like Candy, Works Like a Pre No powder. No shaker. Just pop, chew, and…" at bounding box center [460, 186] width 174 height 17
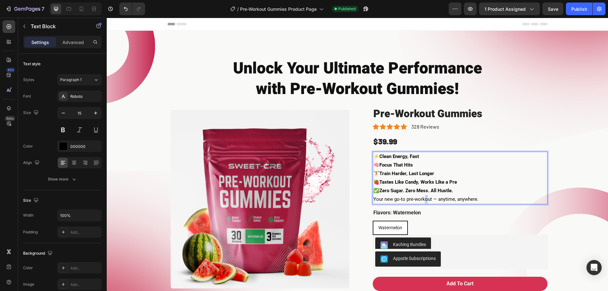
click at [423, 197] on p "✅ Zero Sugar. Zero Mess. All Hustle. Your new go-to pre-workout — anytime, anyw…" at bounding box center [460, 195] width 174 height 17
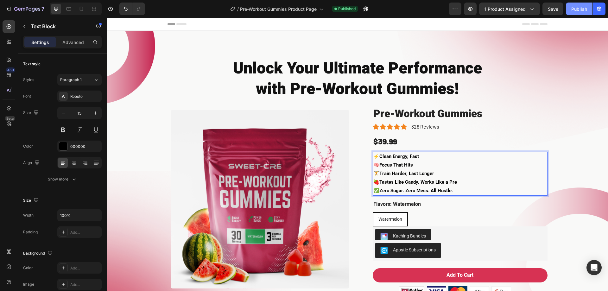
click at [573, 13] on button "Publish" at bounding box center [579, 9] width 27 height 13
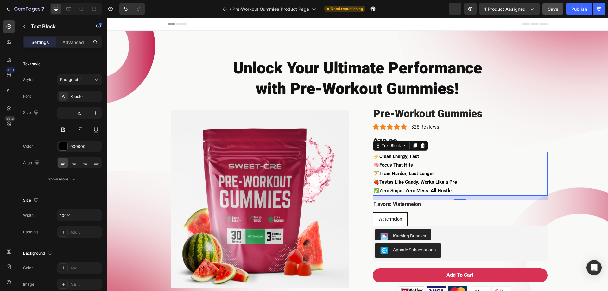
click at [560, 8] on button "Save" at bounding box center [553, 9] width 21 height 13
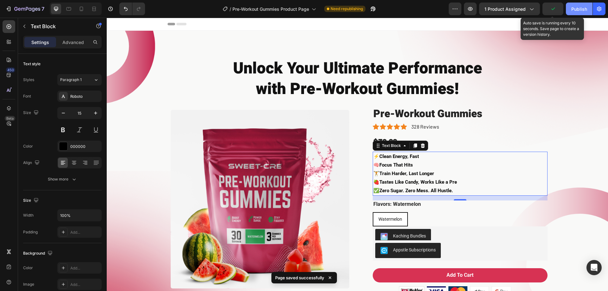
click at [575, 10] on div "Publish" at bounding box center [579, 9] width 16 height 7
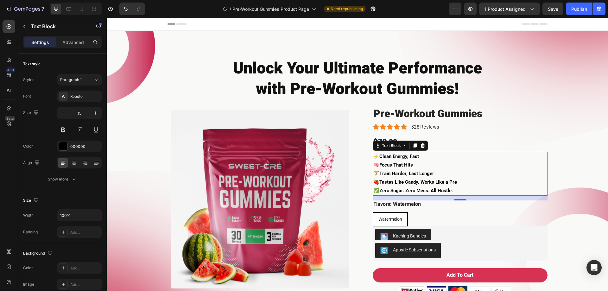
click at [564, 10] on div "Preview 1 product assigned Save Publish" at bounding box center [527, 9] width 157 height 13
click at [554, 10] on span "Save" at bounding box center [553, 8] width 10 height 5
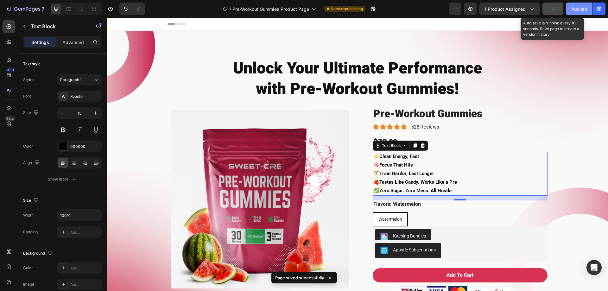
click at [579, 10] on div "Publish" at bounding box center [579, 9] width 16 height 7
